Goal: Task Accomplishment & Management: Complete application form

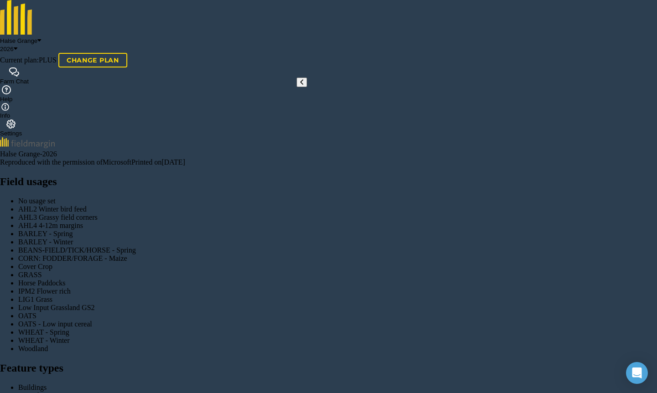
click at [17, 46] on button "2026" at bounding box center [8, 49] width 17 height 7
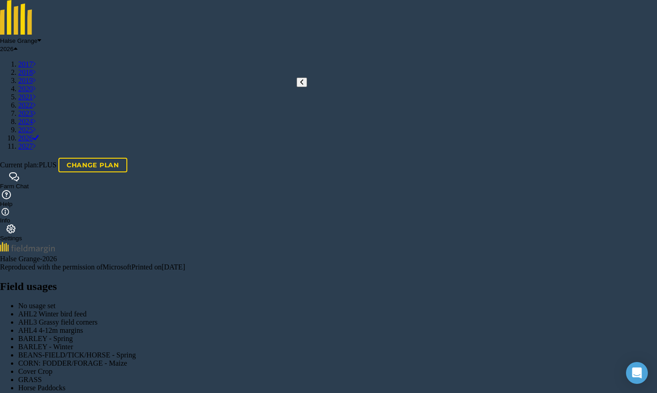
scroll to position [84, 0]
click at [36, 134] on link "2025" at bounding box center [26, 130] width 17 height 8
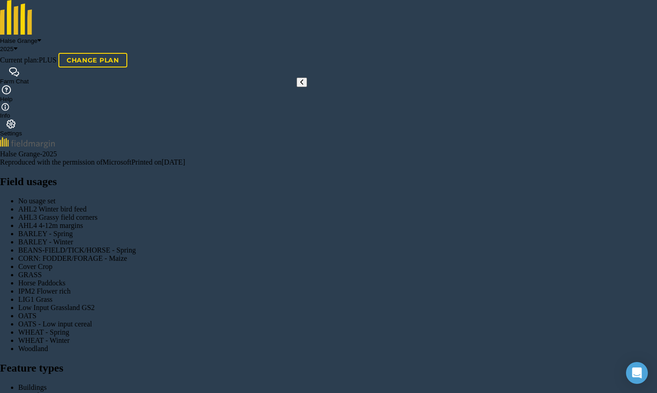
type input "Planting"
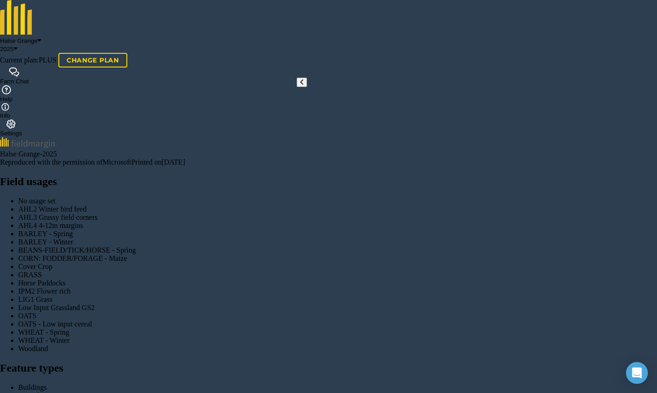
checkbox input "true"
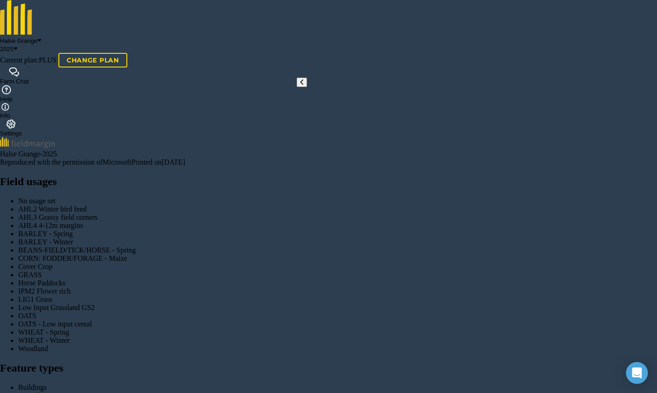
checkbox input "true"
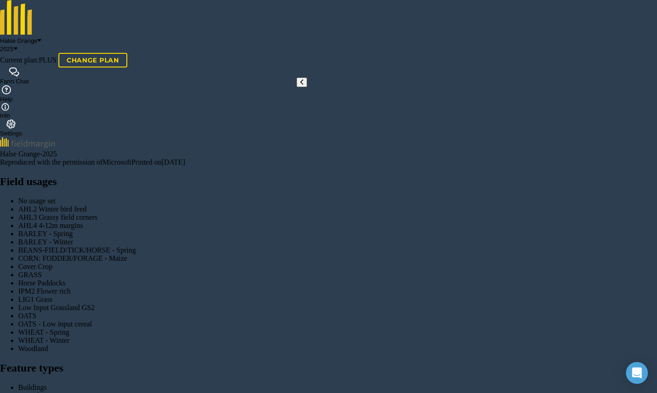
type input "Legume pro"
select select "KILOGRAMS"
select select "SEED"
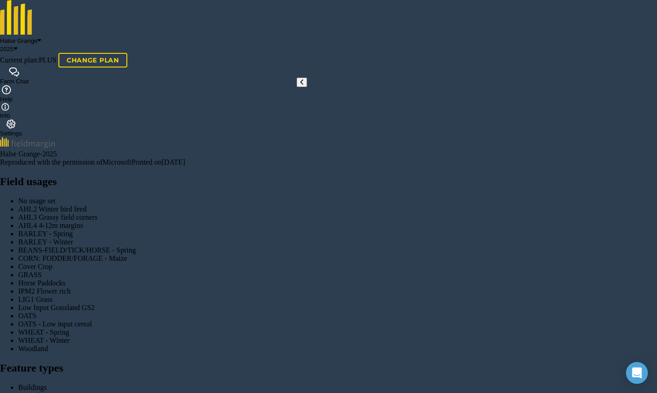
type input "9"
type input "343.53"
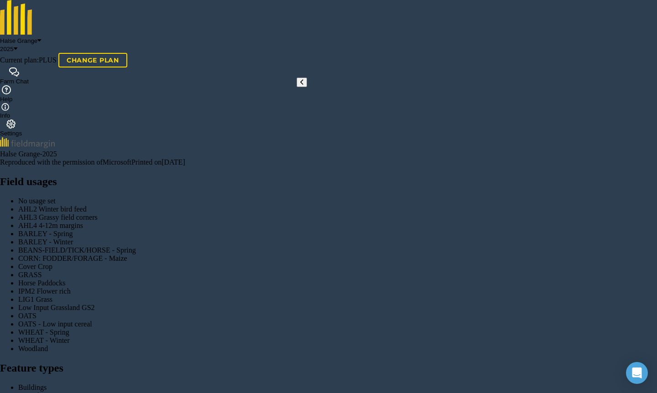
type input "Fodder radish"
select select "KILOGRAMS"
select select "SEED"
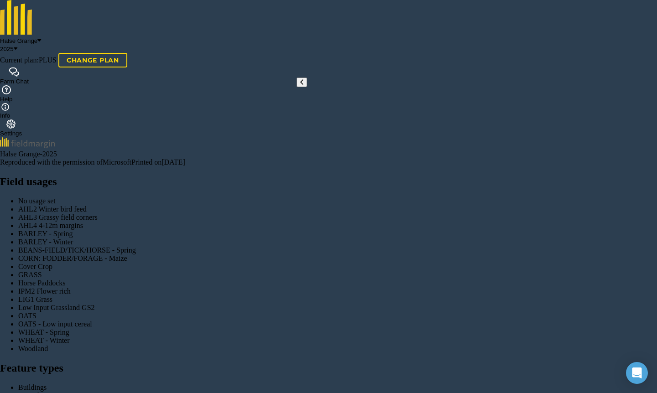
type input "1.4"
type input "53.438"
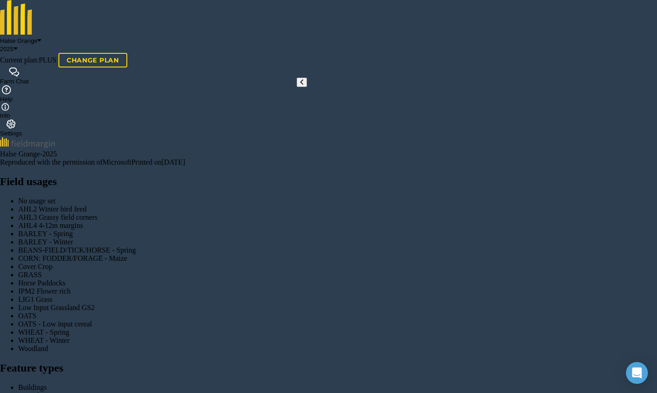
checkbox input "false"
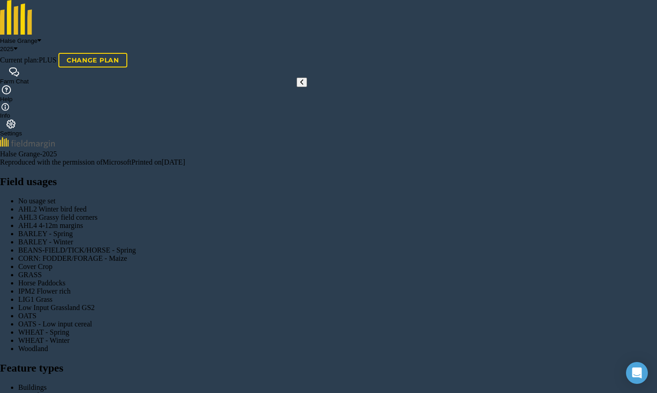
scroll to position [114, 0]
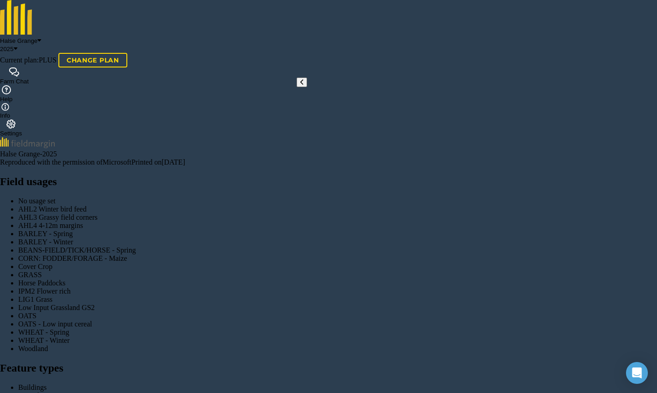
scroll to position [93, 0]
